Goal: Task Accomplishment & Management: Manage account settings

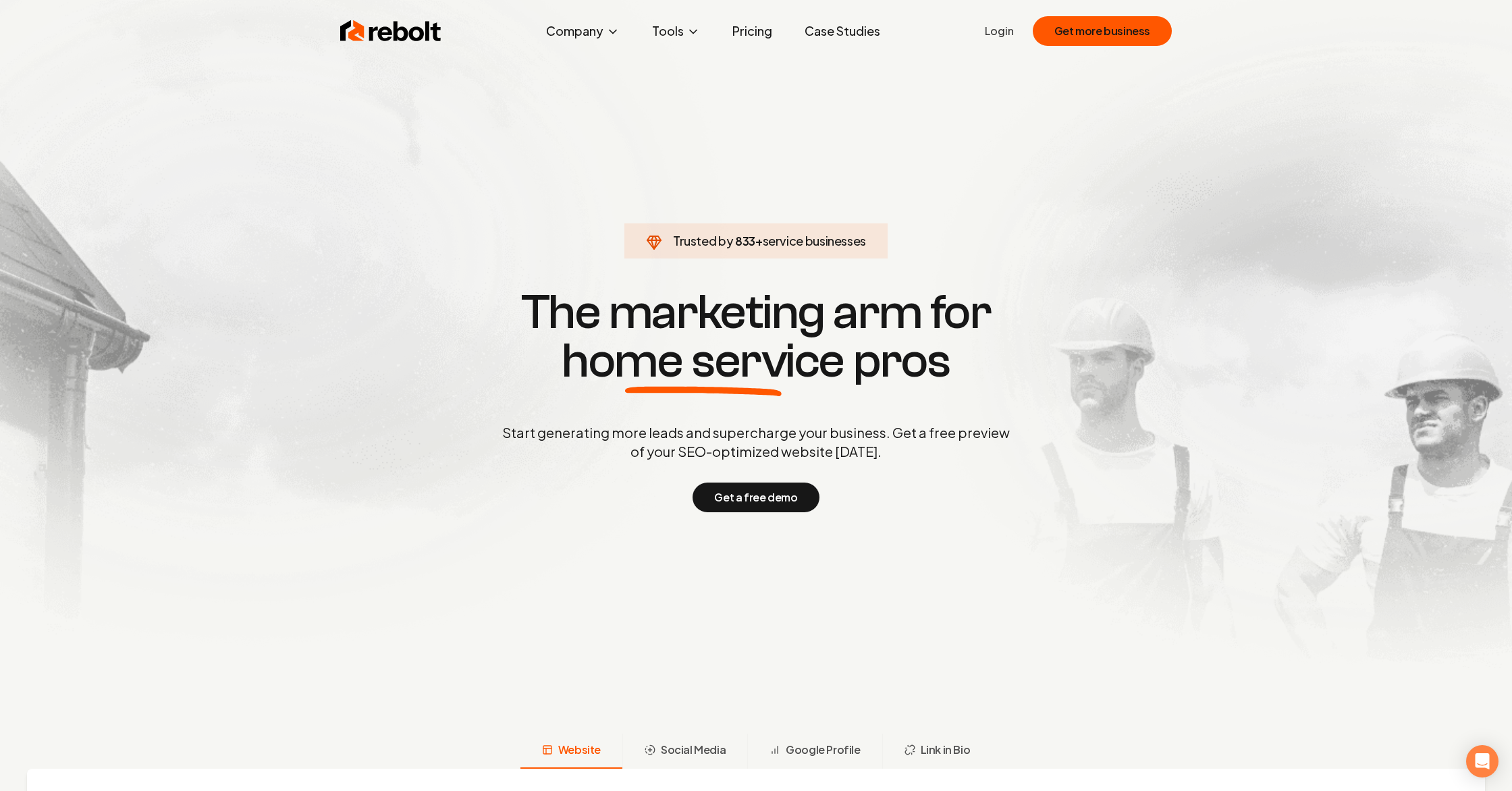
click at [1009, 28] on link "Login" at bounding box center [999, 30] width 29 height 16
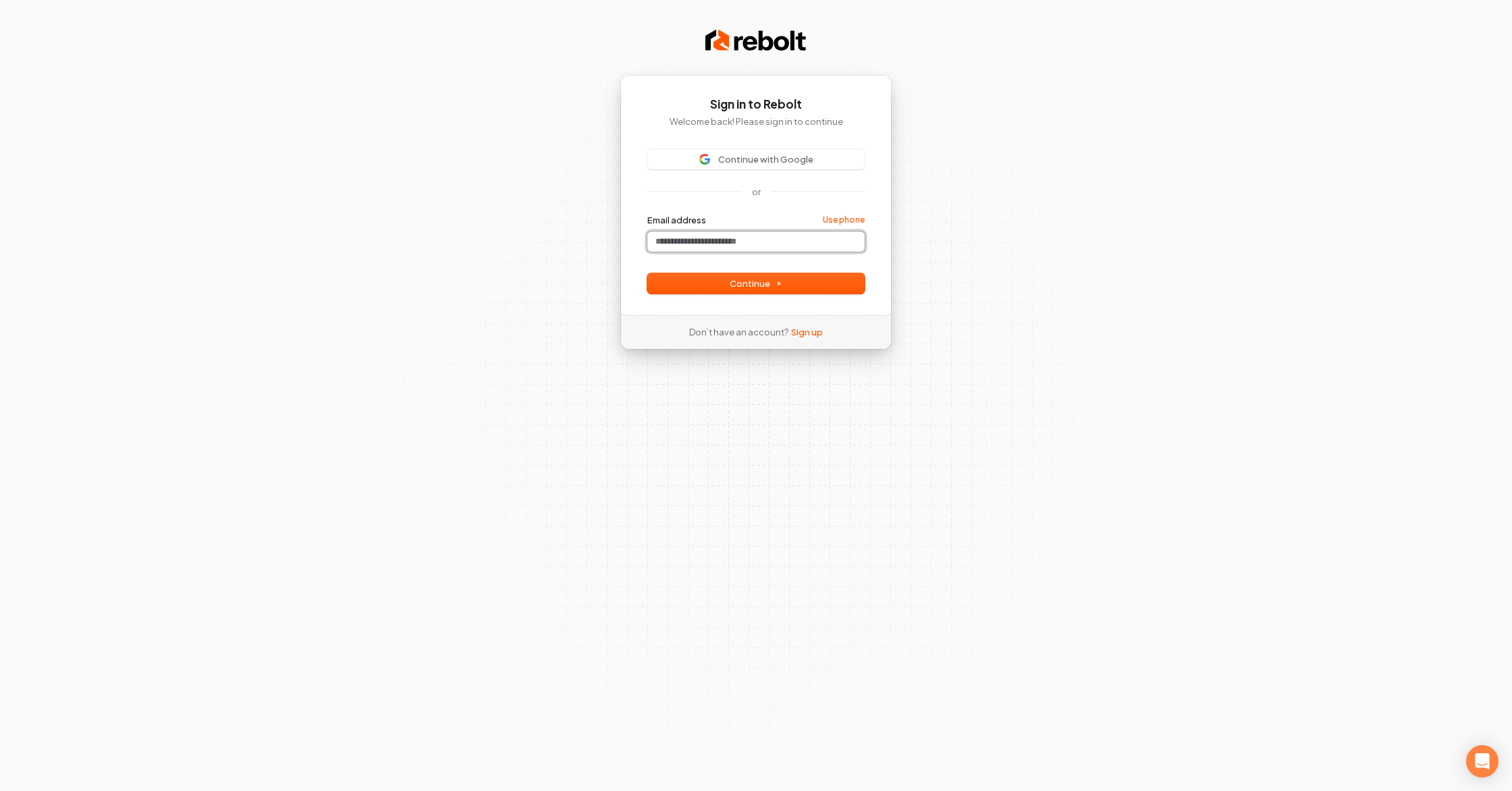
click at [702, 235] on input "Email address" at bounding box center [756, 242] width 218 height 20
click at [727, 287] on button "Continue" at bounding box center [756, 283] width 218 height 20
type input "**********"
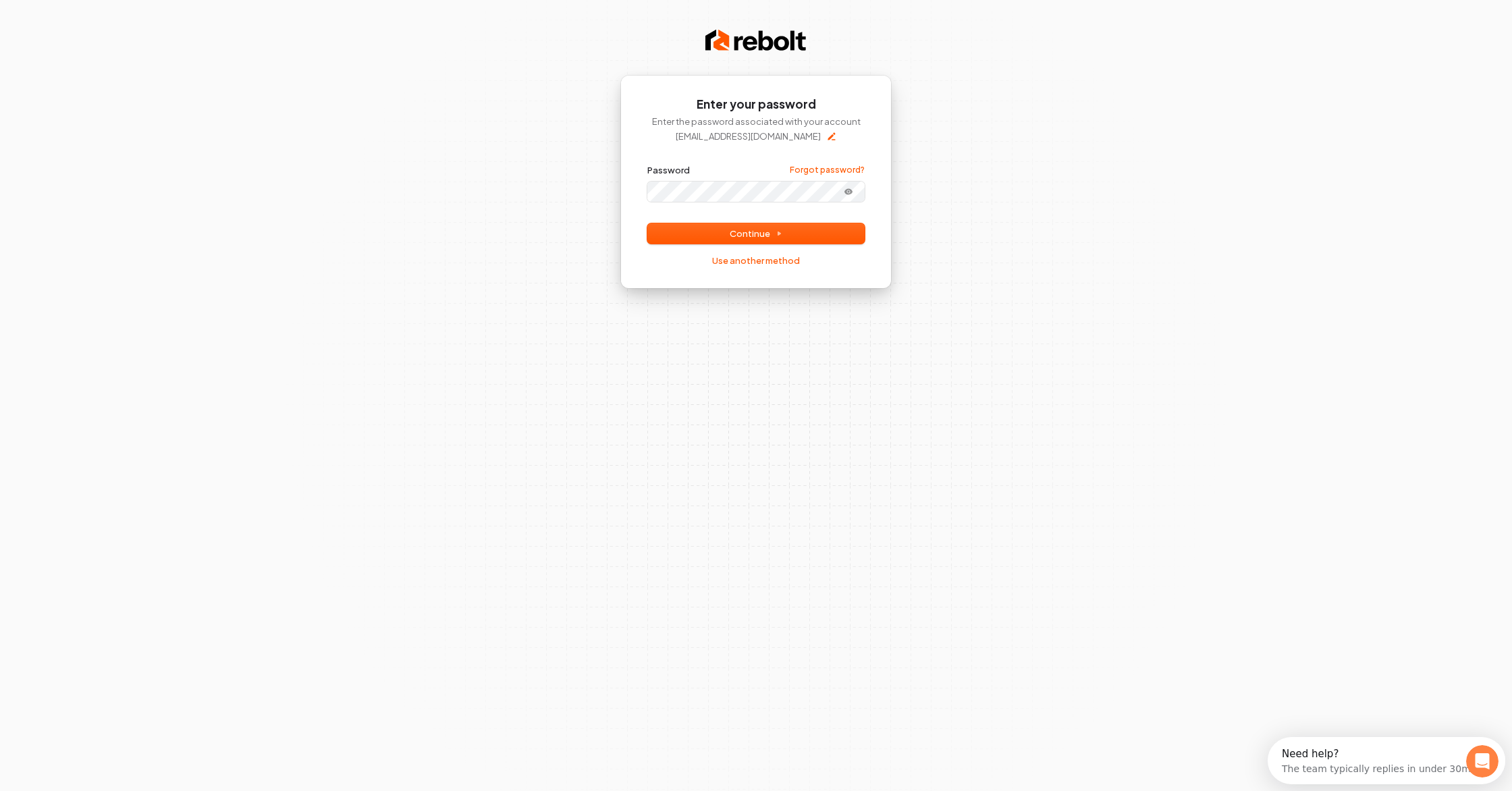
click at [647, 164] on button "submit" at bounding box center [647, 164] width 0 height 0
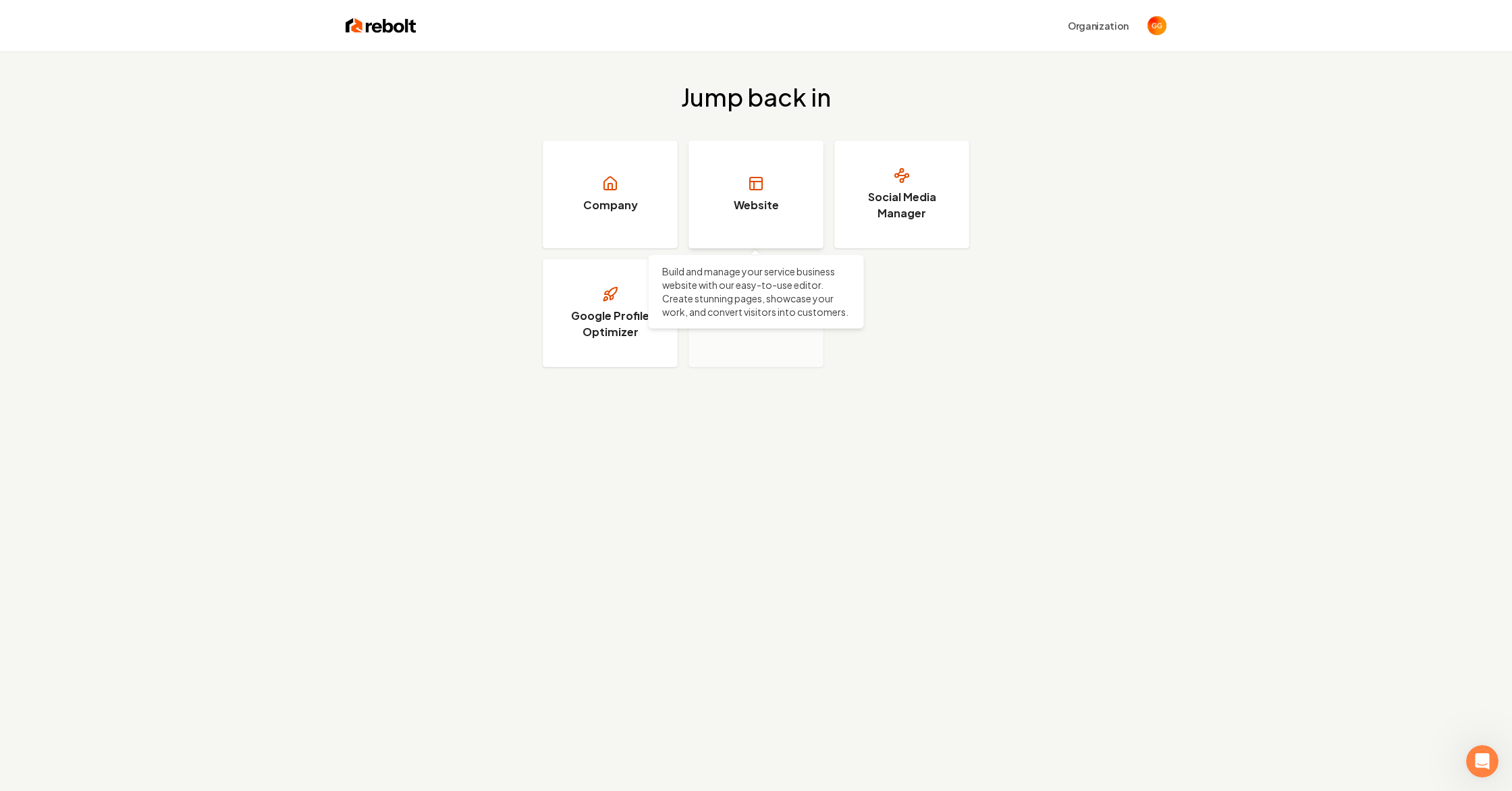
scroll to position [1, 0]
click at [742, 196] on h3 "Website" at bounding box center [756, 204] width 45 height 16
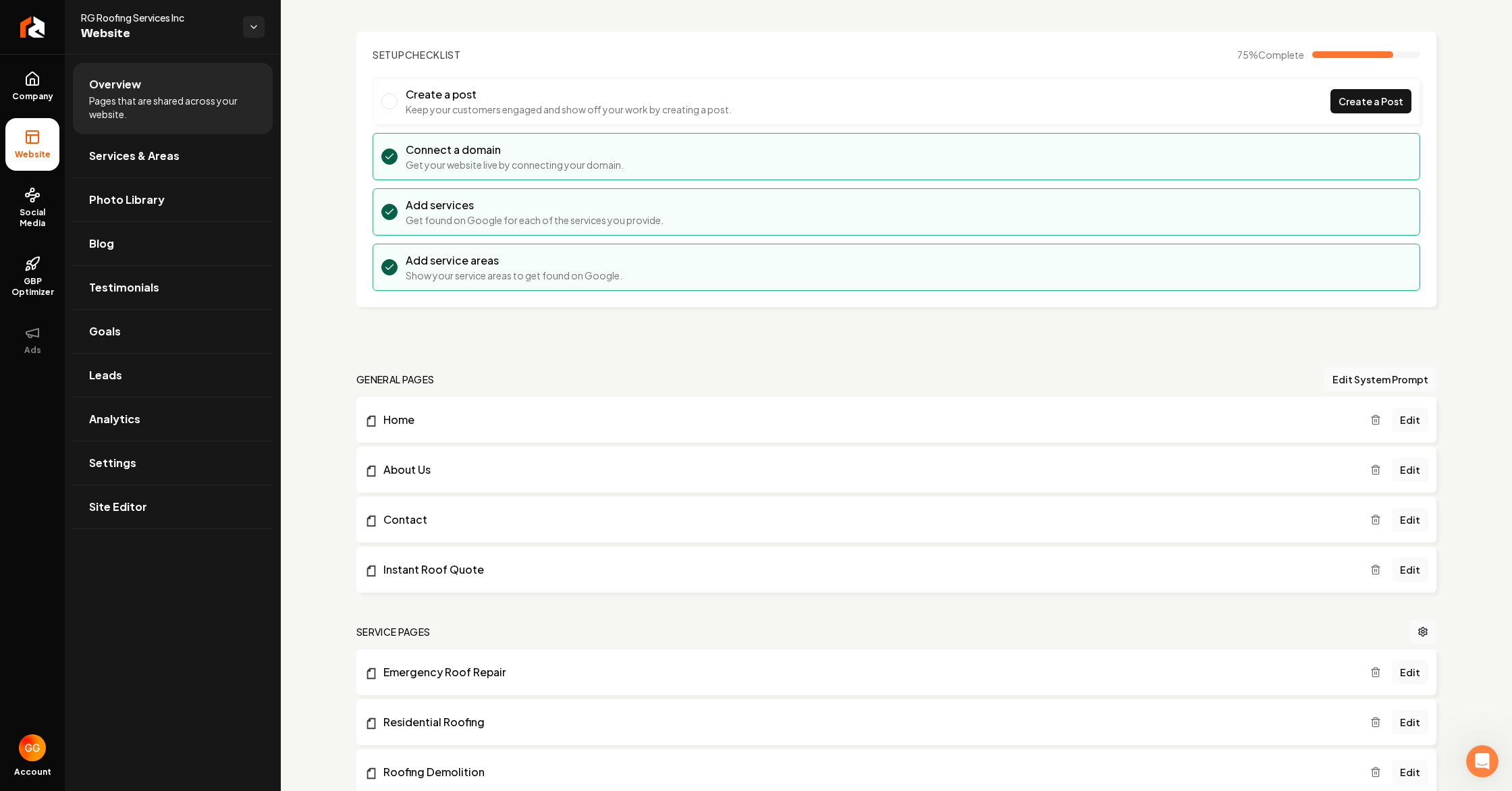
scroll to position [57, 0]
click at [1405, 517] on link "Edit" at bounding box center [1410, 517] width 37 height 24
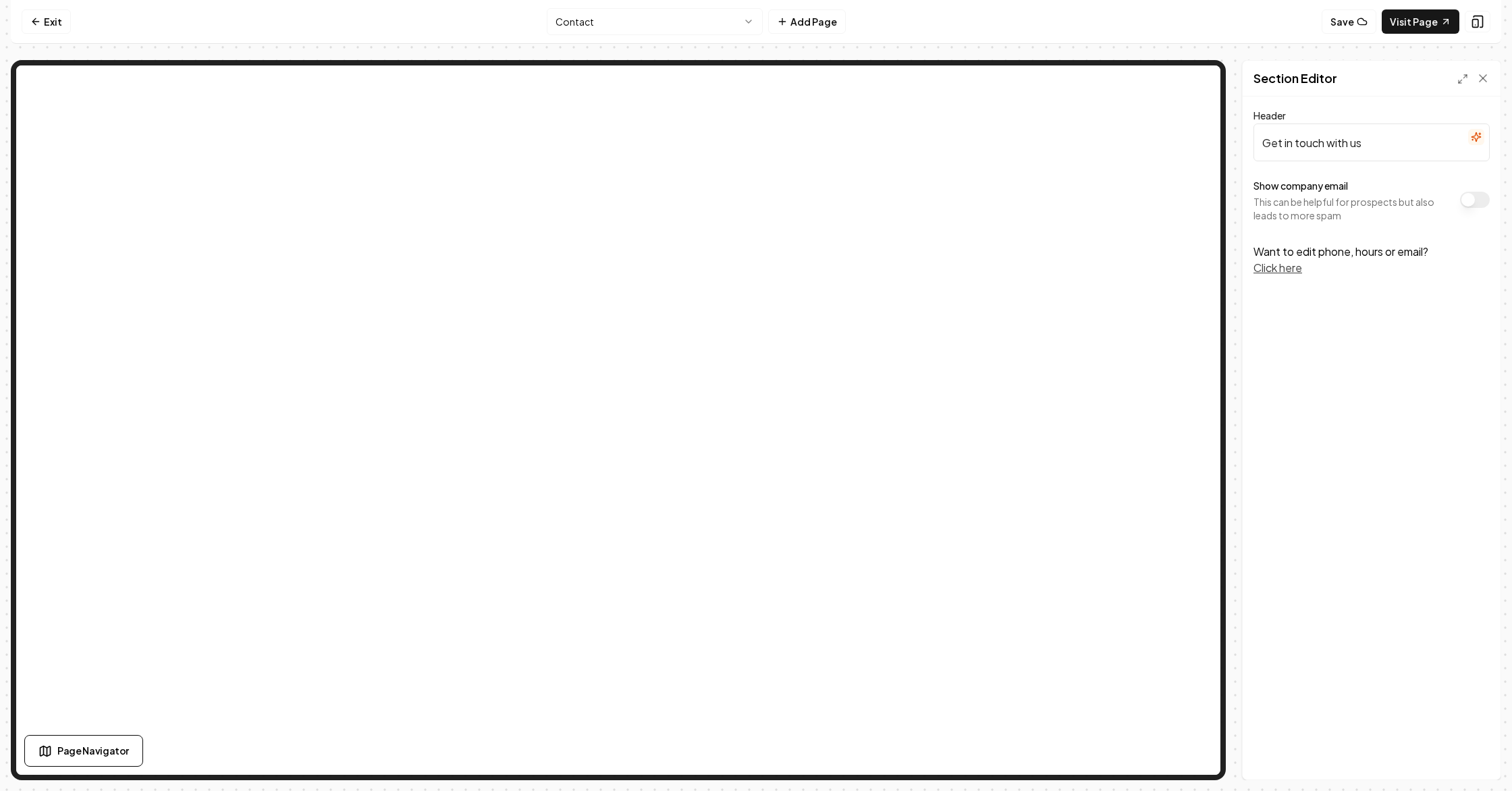
click at [1268, 273] on button "Click here" at bounding box center [1277, 268] width 49 height 16
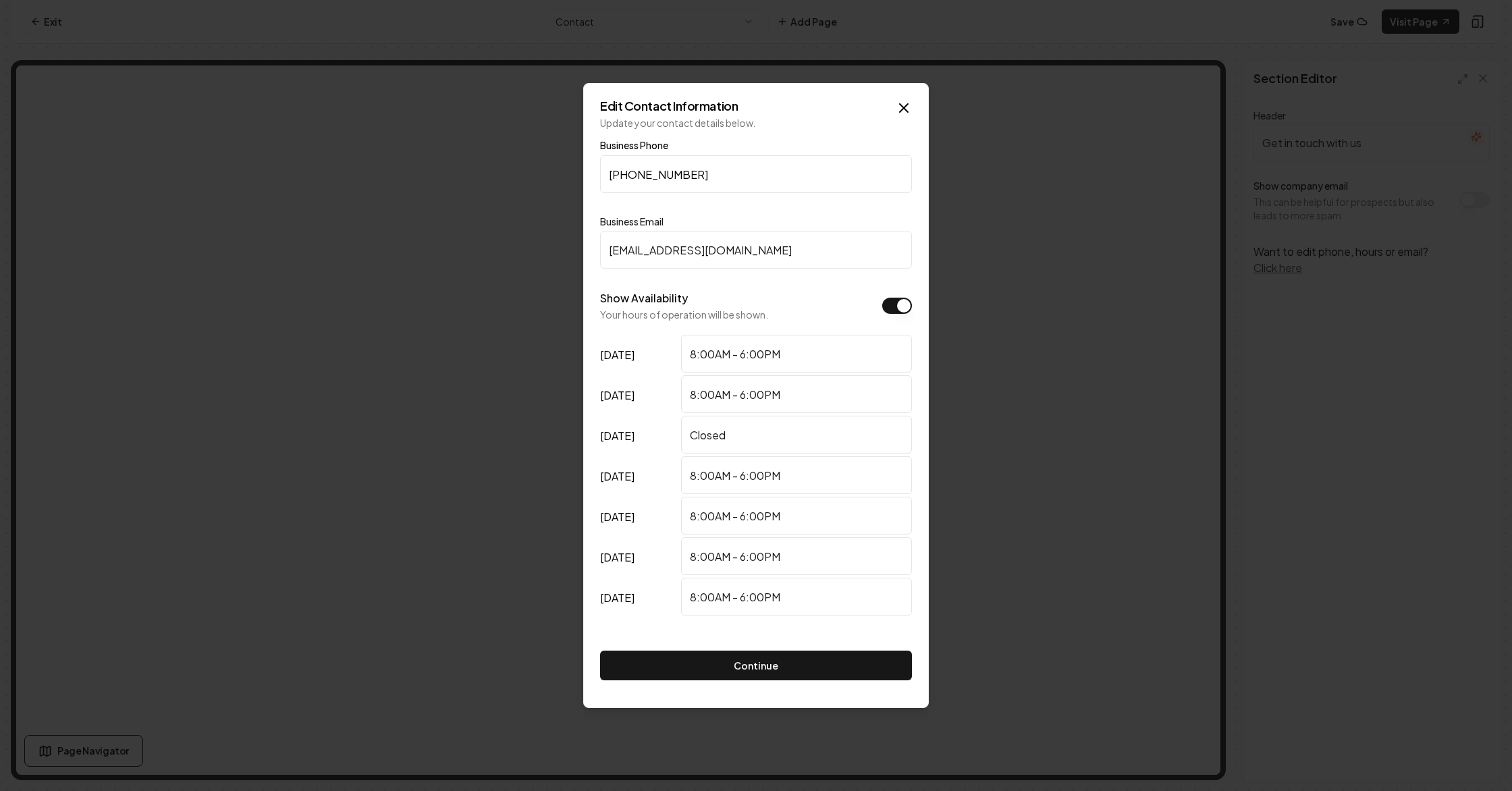
click at [741, 180] on input "[PHONE_NUMBER]" at bounding box center [756, 174] width 312 height 37
type input "[PHONE_NUMBER]"
click at [732, 247] on input "[EMAIL_ADDRESS][DOMAIN_NAME]" at bounding box center [756, 250] width 312 height 37
drag, startPoint x: 763, startPoint y: 252, endPoint x: 966, endPoint y: 209, distance: 207.5
click at [587, 247] on div "Edit Contact Information Update your contact details below. Business Phone [PHO…" at bounding box center [756, 395] width 346 height 625
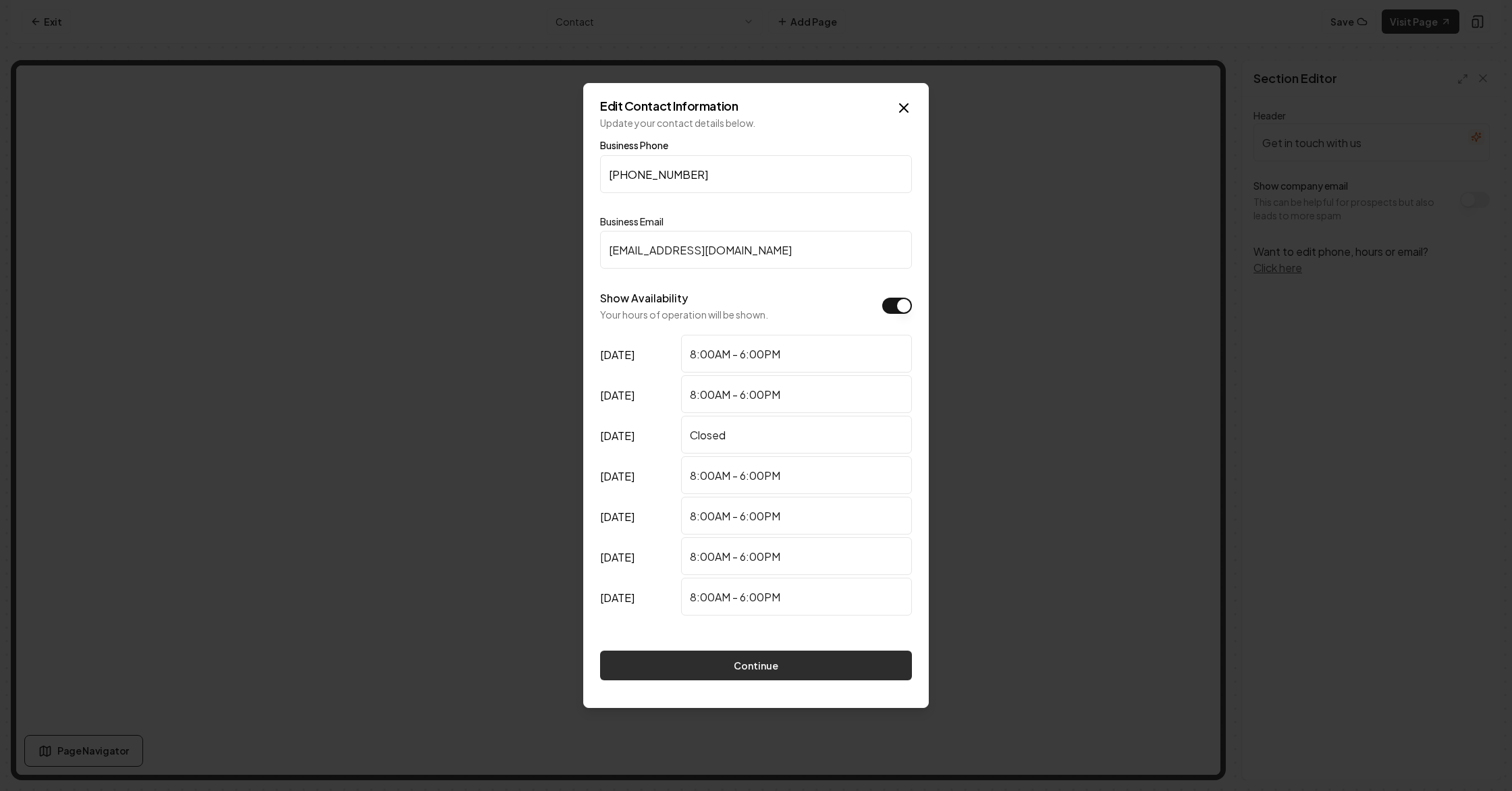
type input "[EMAIL_ADDRESS][DOMAIN_NAME]"
click at [771, 669] on button "Continue" at bounding box center [756, 666] width 312 height 30
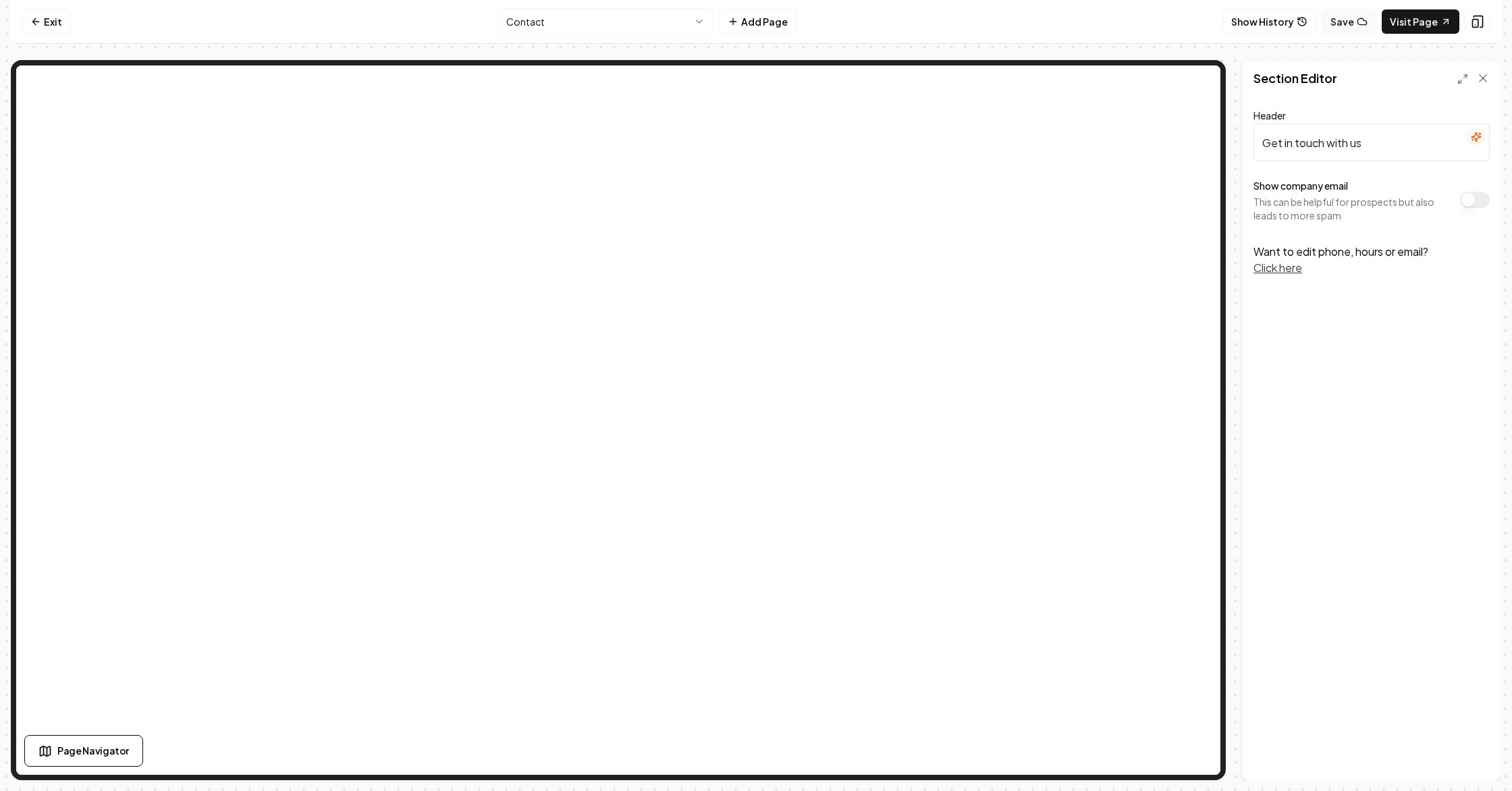
click at [1342, 23] on button "Save" at bounding box center [1349, 21] width 54 height 24
click at [53, 22] on link "Exit" at bounding box center [47, 21] width 49 height 24
